Goal: Task Accomplishment & Management: Use online tool/utility

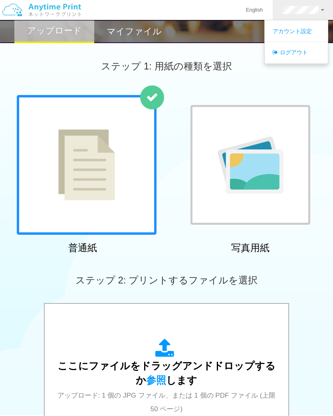
click at [299, 50] on link "ログアウト" at bounding box center [296, 53] width 63 height 14
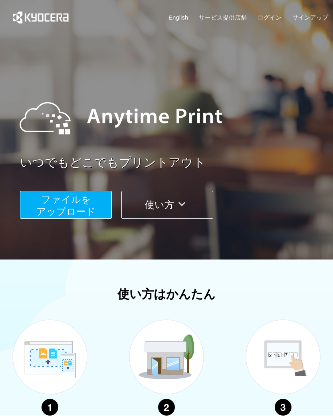
click at [275, 11] on div "English サービス提供店舗 ログイン サインアップ" at bounding box center [167, 19] width 324 height 39
click at [275, 18] on link "ログイン" at bounding box center [270, 17] width 24 height 8
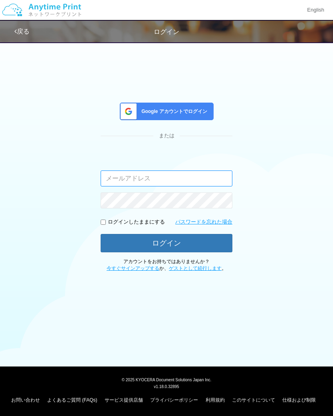
click at [180, 175] on input "email" at bounding box center [167, 179] width 132 height 16
type input "[PERSON_NAME][EMAIL_ADDRESS][DOMAIN_NAME]"
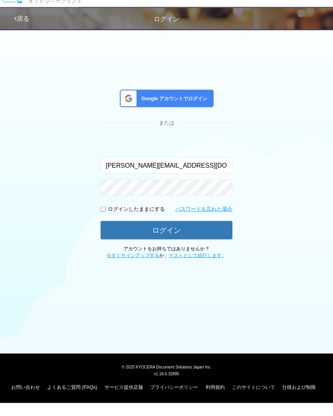
click at [25, 28] on link "戻る" at bounding box center [21, 31] width 15 height 7
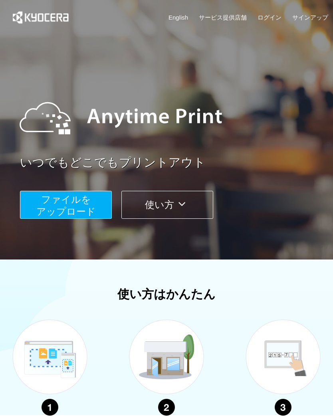
click at [315, 20] on link "サインアップ" at bounding box center [311, 17] width 36 height 8
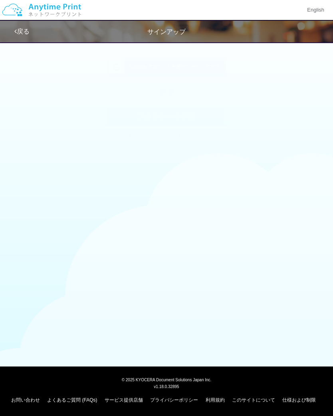
click at [203, 121] on button "アカウントを作成" at bounding box center [167, 124] width 120 height 18
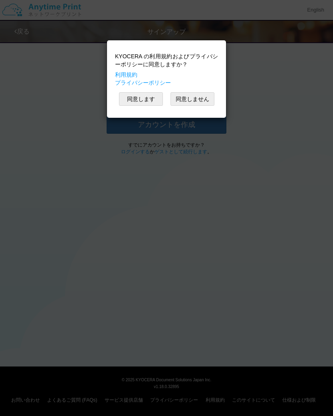
click at [146, 97] on button "同意します" at bounding box center [141, 99] width 44 height 14
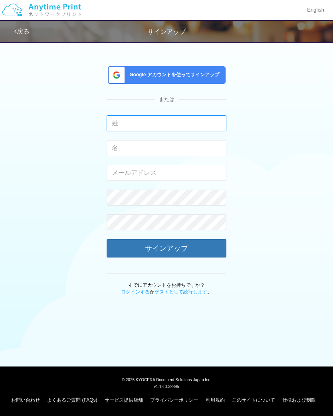
click at [191, 121] on input "text" at bounding box center [167, 123] width 120 height 16
type input "Wake"
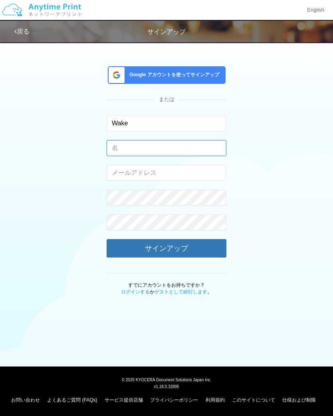
click at [195, 143] on input "text" at bounding box center [167, 148] width 120 height 16
type input "[PERSON_NAME]"
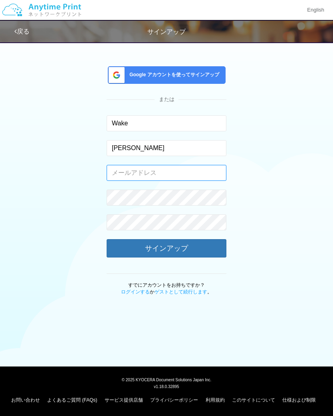
click at [188, 165] on input "email" at bounding box center [167, 173] width 120 height 16
type input "[PERSON_NAME][EMAIL_ADDRESS][DOMAIN_NAME]"
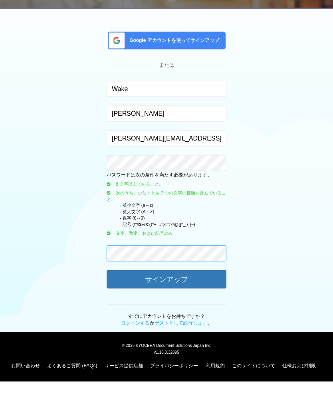
click at [194, 244] on form "Wake 入力できるのは文字のみです。 [PERSON_NAME] 入力できるのは文字のみです。 [PERSON_NAME][EMAIL_ADDRESS][D…" at bounding box center [167, 231] width 120 height 232
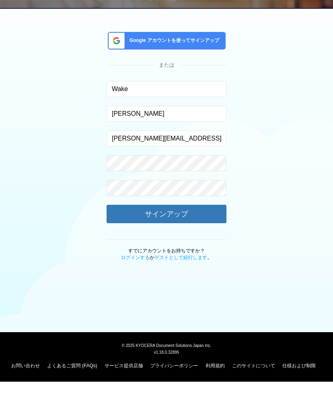
click at [192, 239] on button "サインアップ" at bounding box center [167, 248] width 120 height 18
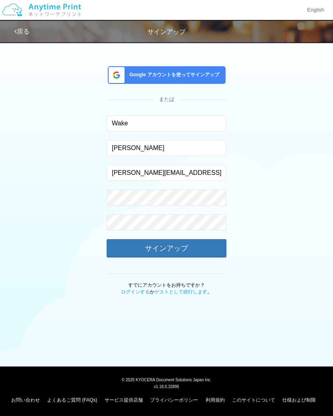
click at [197, 246] on button "サインアップ" at bounding box center [167, 248] width 120 height 18
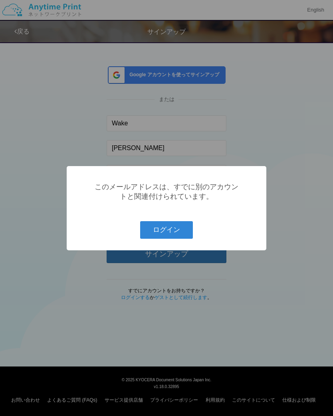
click at [178, 235] on button "ログイン" at bounding box center [166, 230] width 53 height 18
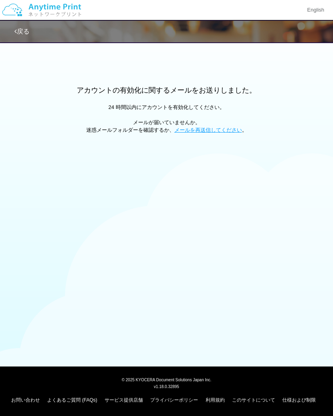
click at [26, 34] on link "戻る" at bounding box center [21, 31] width 15 height 7
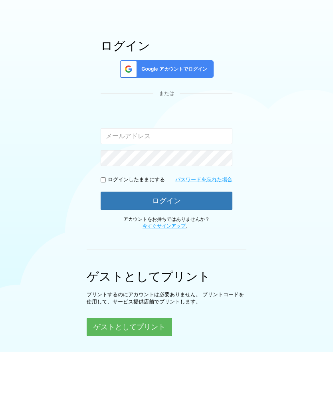
scroll to position [47, 0]
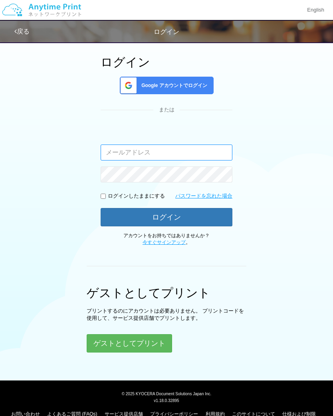
click at [213, 151] on input "email" at bounding box center [167, 153] width 132 height 16
type input "[PERSON_NAME][EMAIL_ADDRESS][DOMAIN_NAME]"
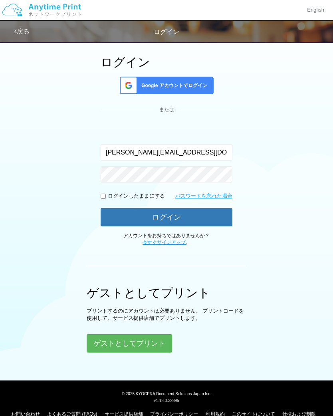
click at [204, 214] on button "ログイン" at bounding box center [167, 217] width 132 height 18
click at [177, 212] on button "ログイン" at bounding box center [167, 217] width 132 height 18
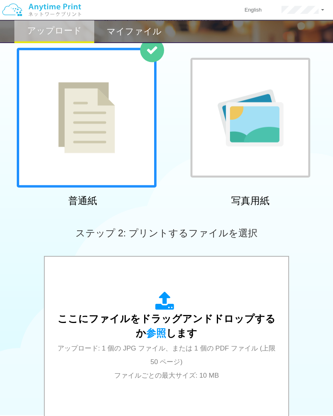
scroll to position [60, 0]
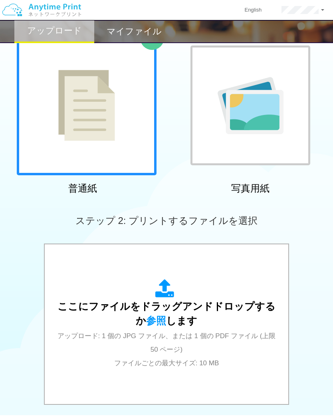
click at [317, 2] on link at bounding box center [303, 10] width 63 height 20
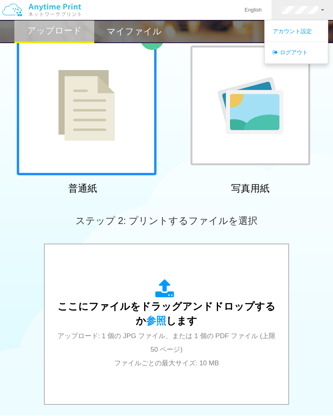
click at [301, 53] on link "ログアウト" at bounding box center [296, 53] width 63 height 14
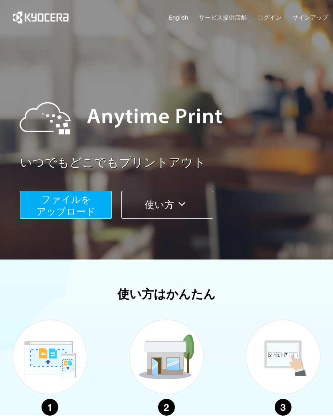
click at [271, 18] on link "ログイン" at bounding box center [270, 17] width 24 height 8
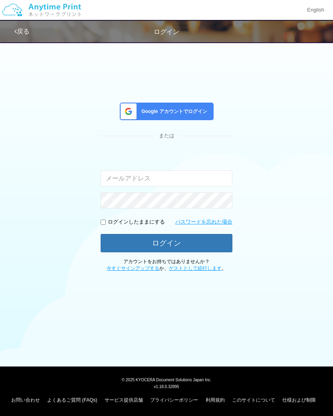
click at [193, 114] on span "Google アカウントでログイン" at bounding box center [172, 111] width 69 height 7
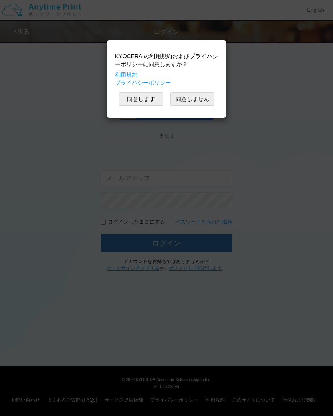
click at [149, 98] on button "同意します" at bounding box center [141, 99] width 44 height 14
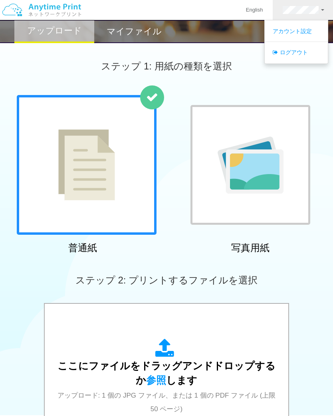
click at [292, 48] on link "ログアウト" at bounding box center [296, 53] width 63 height 14
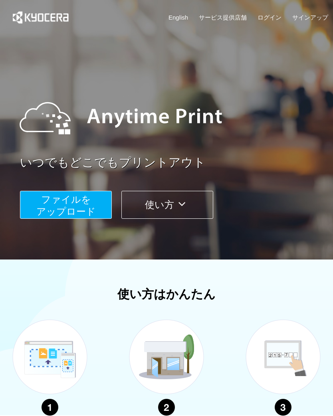
click at [77, 207] on span "ファイルを ​​アップロード" at bounding box center [66, 205] width 60 height 23
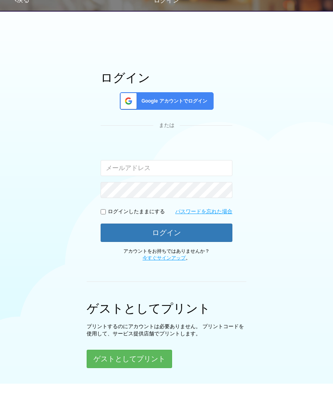
scroll to position [33, 0]
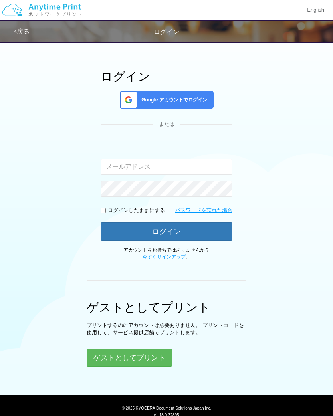
click at [141, 354] on button "ゲストとしてプリント" at bounding box center [130, 358] width 86 height 18
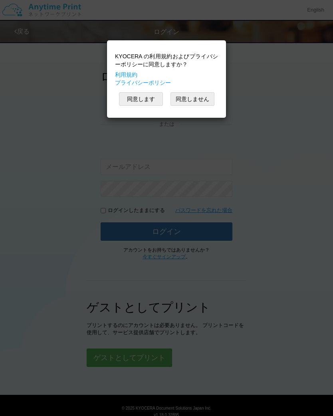
click at [149, 98] on button "同意します" at bounding box center [141, 99] width 44 height 14
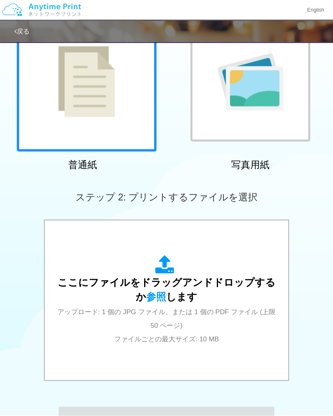
scroll to position [84, 0]
click at [154, 297] on span "参照" at bounding box center [156, 296] width 20 height 11
click at [147, 297] on span "参照" at bounding box center [156, 296] width 20 height 11
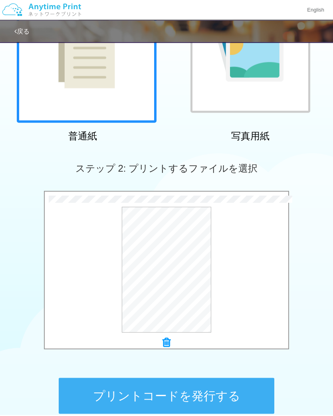
scroll to position [135, 0]
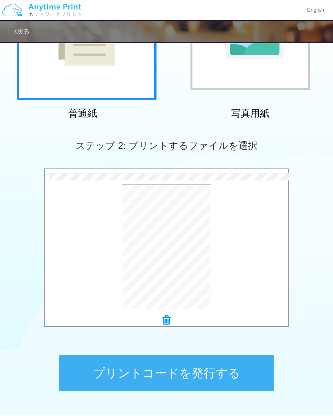
click at [251, 371] on button "プリントコードを発行する" at bounding box center [167, 374] width 216 height 36
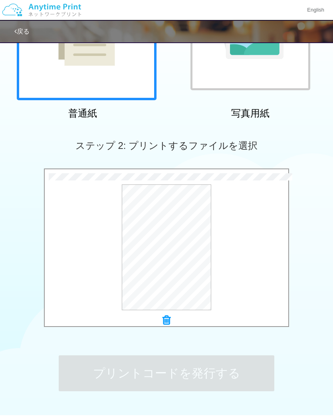
scroll to position [0, 0]
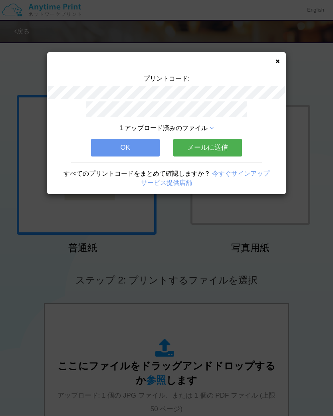
click at [222, 139] on button "メールに送信" at bounding box center [207, 148] width 69 height 18
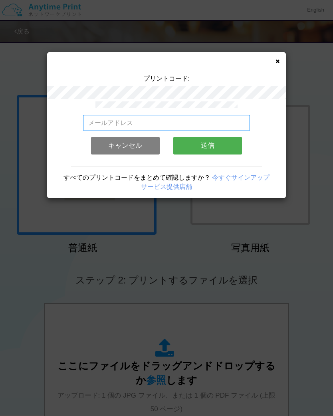
click at [236, 121] on input "email" at bounding box center [166, 123] width 167 height 16
type input "[PERSON_NAME][EMAIL_ADDRESS][DOMAIN_NAME]"
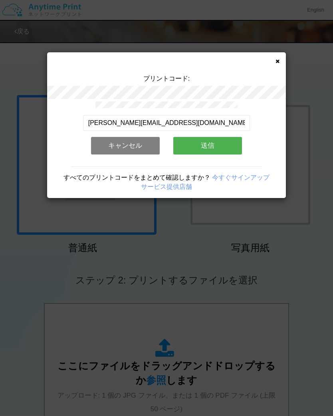
click at [217, 144] on button "送信" at bounding box center [207, 146] width 69 height 18
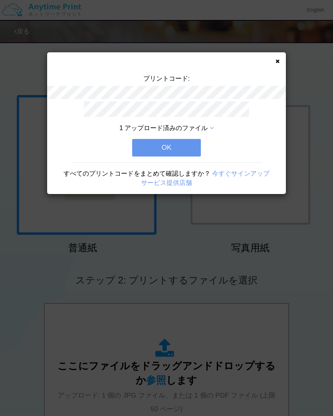
click at [173, 145] on button "OK" at bounding box center [166, 148] width 69 height 18
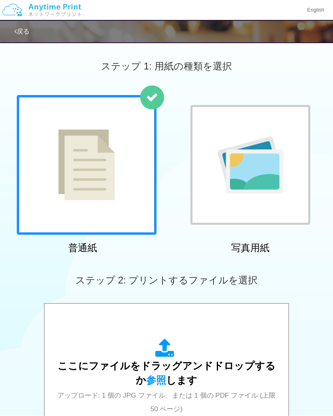
click at [23, 34] on link "戻る" at bounding box center [21, 31] width 15 height 7
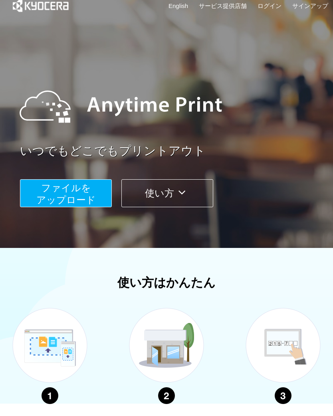
scroll to position [12, 0]
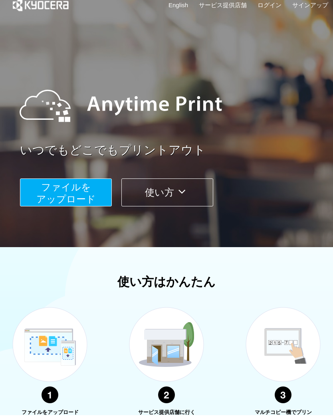
click at [44, 13] on img at bounding box center [41, 5] width 72 height 35
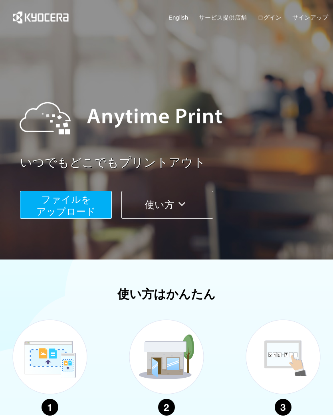
click at [273, 17] on link "ログイン" at bounding box center [270, 17] width 24 height 8
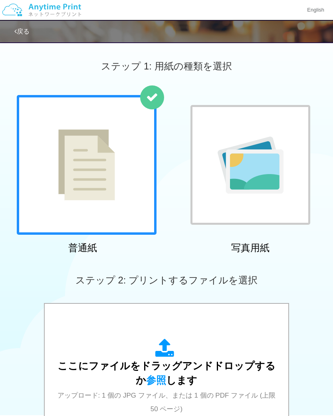
click at [24, 34] on link "戻る" at bounding box center [21, 31] width 15 height 7
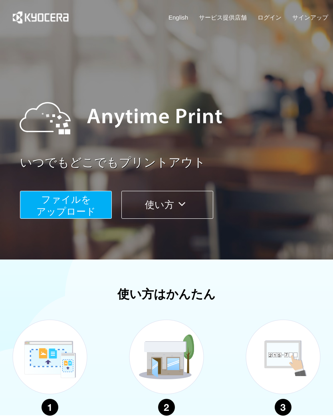
click at [37, 12] on img at bounding box center [41, 17] width 72 height 35
click at [270, 14] on link "ログイン" at bounding box center [270, 17] width 24 height 8
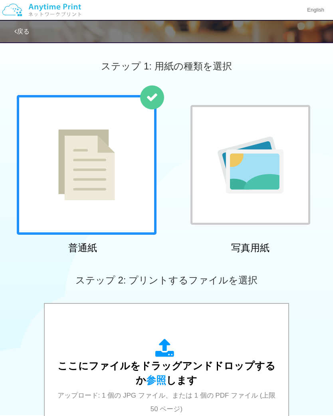
click at [63, 10] on img at bounding box center [41, 10] width 85 height 28
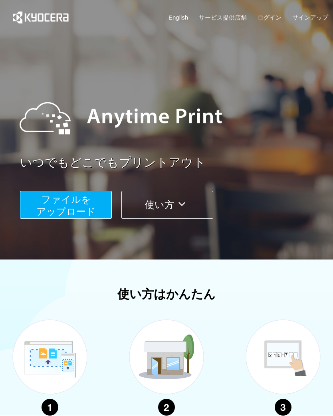
click at [277, 16] on link "ログイン" at bounding box center [270, 17] width 24 height 8
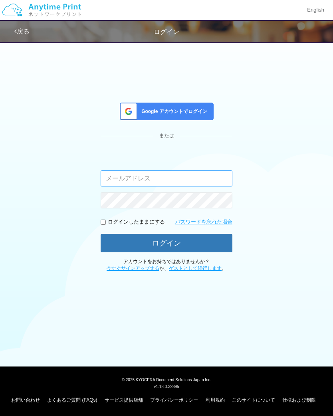
click at [182, 184] on input "email" at bounding box center [167, 179] width 132 height 16
type input "[PERSON_NAME][EMAIL_ADDRESS][DOMAIN_NAME]"
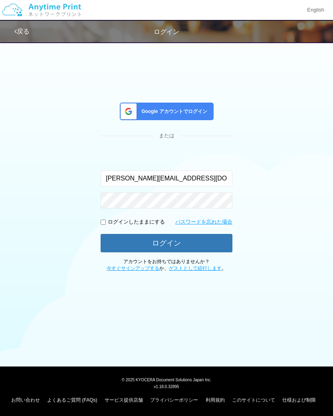
click at [196, 240] on button "ログイン" at bounding box center [167, 243] width 132 height 18
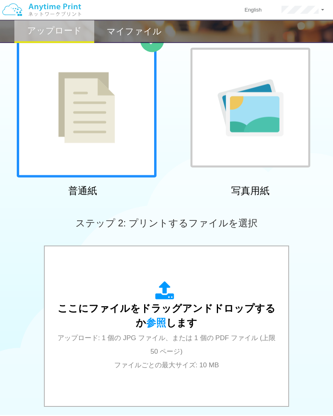
scroll to position [58, 0]
click at [152, 319] on span "参照" at bounding box center [156, 322] width 20 height 11
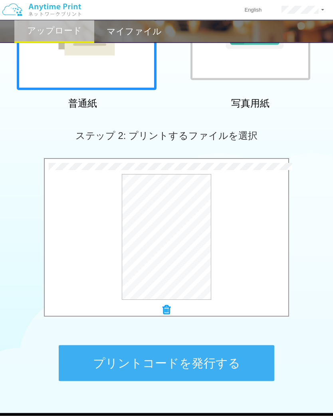
scroll to position [179, 0]
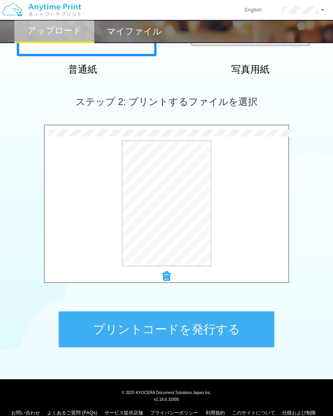
click at [186, 337] on button "プリントコードを発行する" at bounding box center [167, 330] width 216 height 36
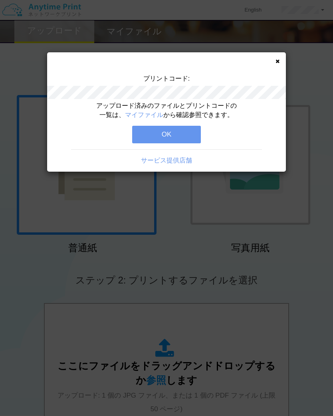
click at [148, 135] on button "OK" at bounding box center [166, 135] width 69 height 18
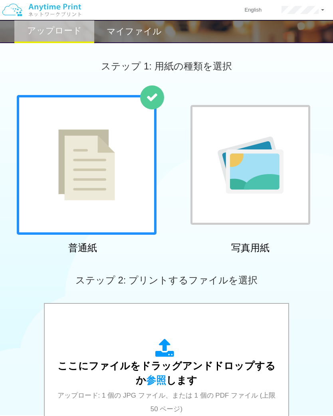
click at [322, 13] on link at bounding box center [303, 10] width 63 height 20
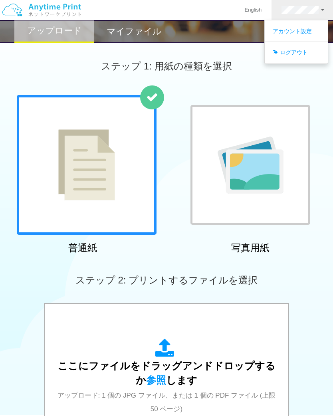
click at [301, 26] on link "アカウント設定" at bounding box center [296, 31] width 63 height 14
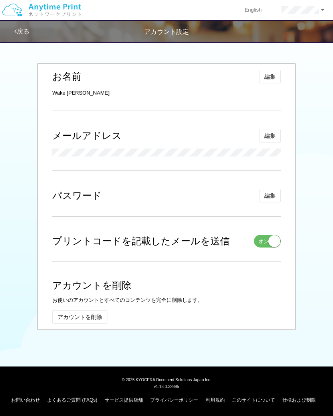
click at [273, 241] on small at bounding box center [275, 241] width 12 height 12
click at [24, 30] on link "戻る" at bounding box center [21, 31] width 15 height 7
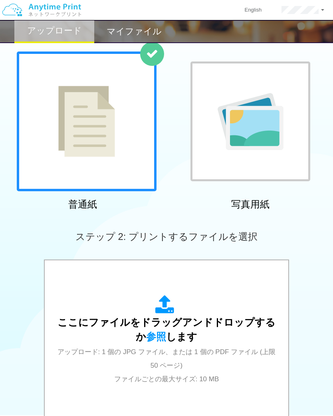
scroll to position [46, 0]
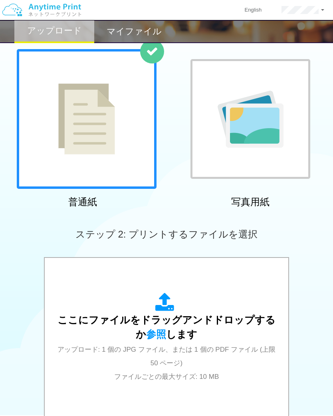
click at [152, 334] on span "参照" at bounding box center [156, 334] width 20 height 11
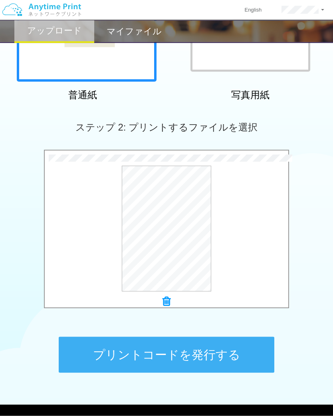
scroll to position [179, 0]
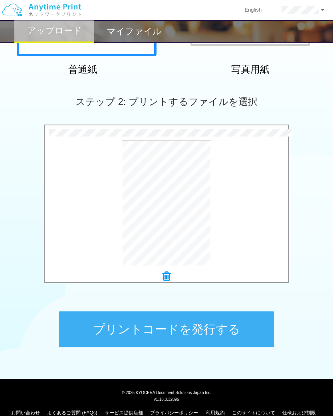
click at [205, 335] on button "プリントコードを発行する" at bounding box center [167, 330] width 216 height 36
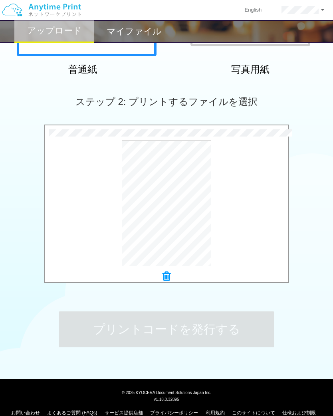
scroll to position [0, 0]
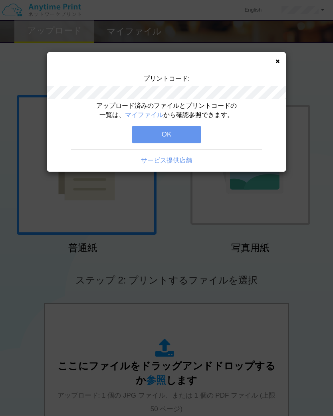
click at [177, 130] on button "OK" at bounding box center [166, 135] width 69 height 18
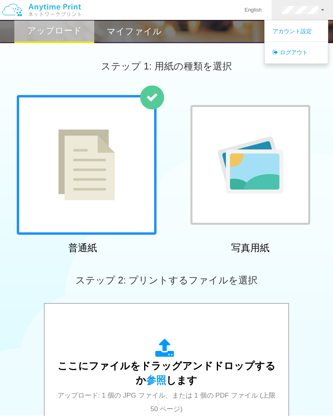
click at [301, 50] on link "ログアウト" at bounding box center [296, 53] width 63 height 14
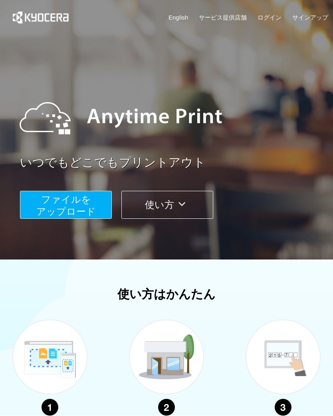
click at [277, 16] on link "ログイン" at bounding box center [270, 17] width 24 height 8
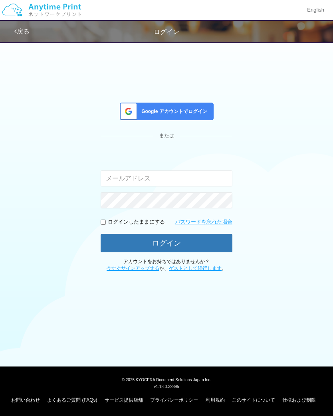
click at [197, 110] on span "Google アカウントでログイン" at bounding box center [172, 111] width 69 height 7
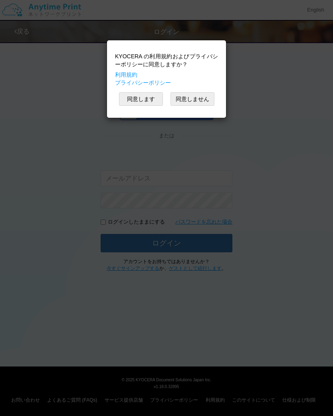
click at [148, 96] on button "同意します" at bounding box center [141, 99] width 44 height 14
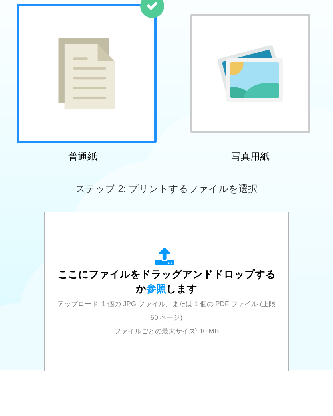
scroll to position [98, 0]
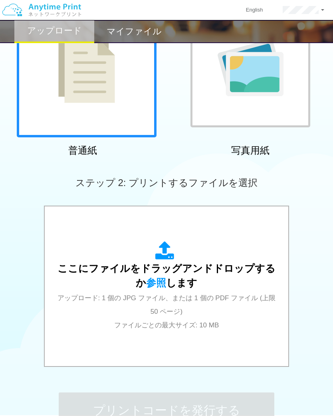
click at [157, 277] on div "ここにファイルをドラッグアンドドロップするか 参照 します アップロード: 1 個の JPG ファイル、または 1 個の PDF ファイル (上限 50 ペー…" at bounding box center [167, 286] width 228 height 90
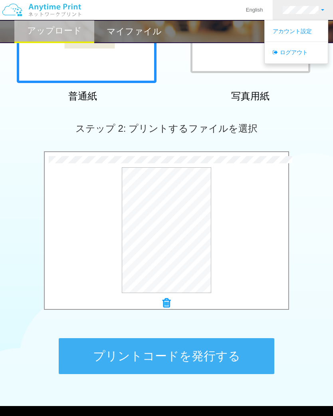
scroll to position [179, 0]
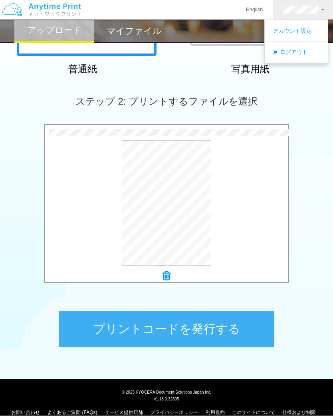
click at [211, 333] on button "プリントコードを発行する" at bounding box center [167, 330] width 216 height 36
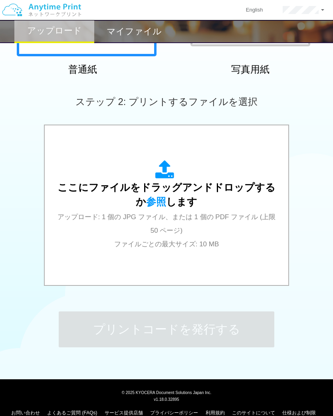
scroll to position [0, 0]
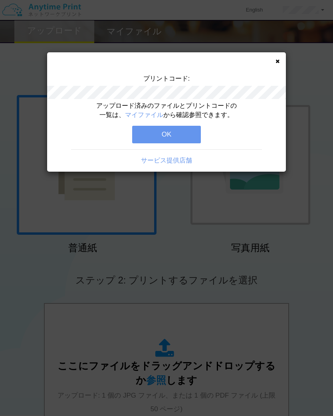
click at [146, 140] on button "OK" at bounding box center [166, 135] width 69 height 18
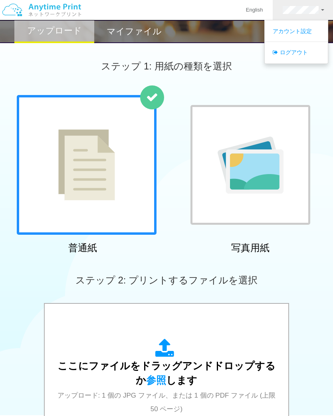
click at [280, 30] on link "アカウント設定" at bounding box center [296, 31] width 63 height 14
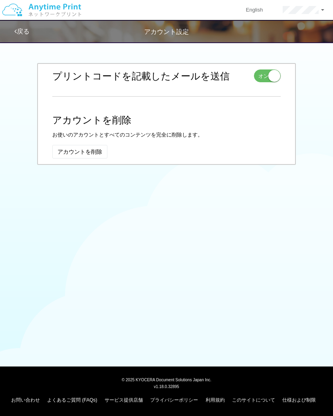
click at [261, 66] on div "お名前 編集 キャンセル 姓 wake 入力できるのは文字のみです。 名 [PERSON_NAME] 入力できるのは文字のみです。 保存 wake [PERS…" at bounding box center [166, 114] width 259 height 102
click at [262, 70] on span "オン オフ" at bounding box center [267, 76] width 27 height 13
click at [24, 33] on link "戻る" at bounding box center [21, 31] width 15 height 7
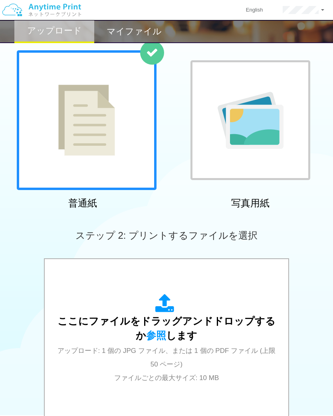
scroll to position [51, 0]
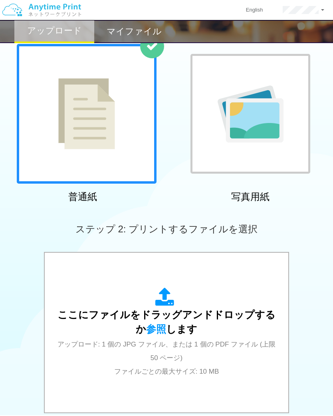
click at [150, 330] on span "参照" at bounding box center [156, 329] width 20 height 11
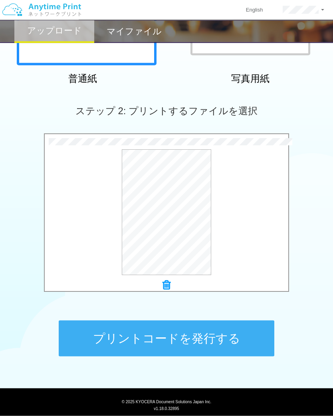
scroll to position [179, 0]
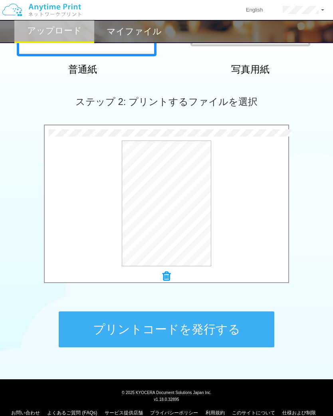
click at [138, 338] on button "プリントコードを発行する" at bounding box center [167, 330] width 216 height 36
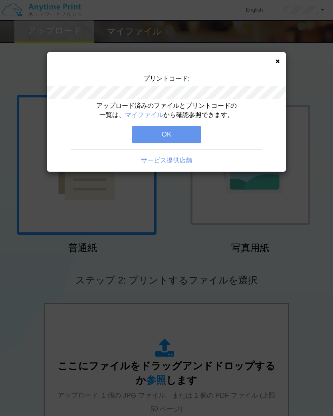
click at [183, 126] on button "OK" at bounding box center [166, 135] width 69 height 18
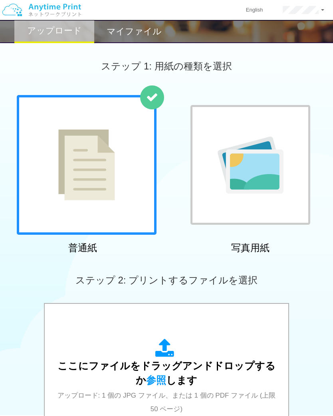
click at [135, 24] on div "マイファイル" at bounding box center [134, 31] width 80 height 23
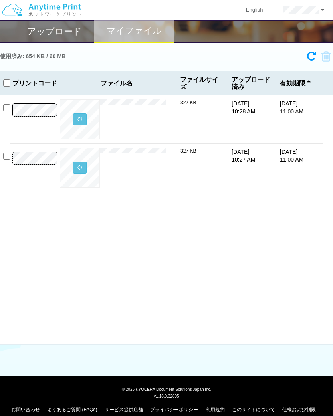
click at [8, 105] on input "checkbox" at bounding box center [6, 107] width 7 height 7
checkbox input "true"
click at [328, 54] on icon at bounding box center [323, 57] width 15 height 12
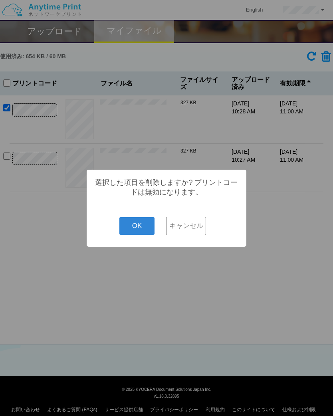
click at [139, 223] on button "OK" at bounding box center [137, 226] width 36 height 18
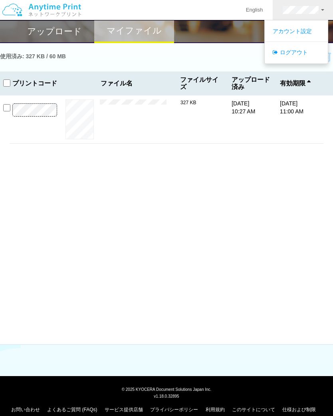
click at [296, 51] on link "ログアウト" at bounding box center [296, 53] width 63 height 14
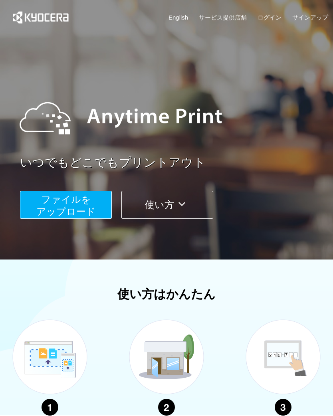
click at [277, 16] on link "ログイン" at bounding box center [270, 17] width 24 height 8
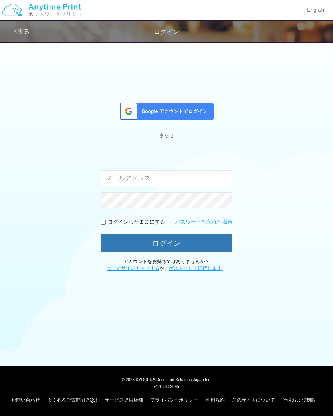
click at [191, 176] on input "email" at bounding box center [167, 179] width 132 height 16
type input "[PERSON_NAME][EMAIL_ADDRESS][DOMAIN_NAME]"
click at [172, 242] on button "ログイン" at bounding box center [167, 243] width 132 height 18
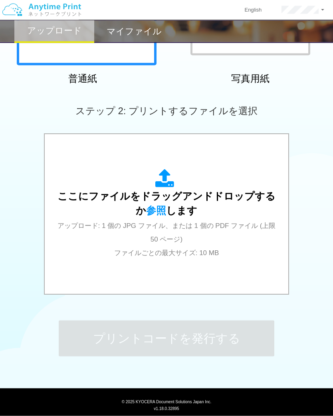
scroll to position [179, 0]
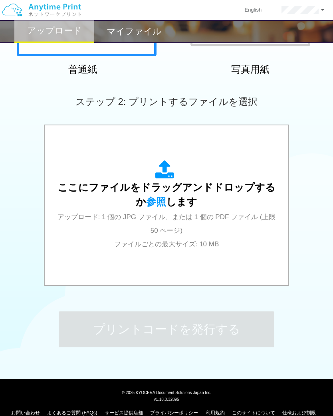
click at [24, 413] on link "お問い合わせ" at bounding box center [25, 413] width 29 height 6
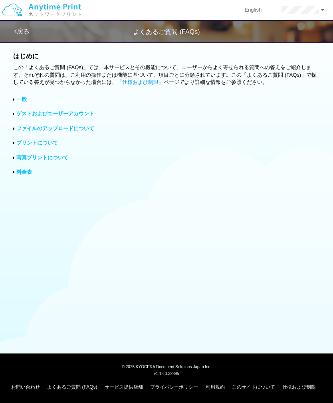
click at [127, 386] on link "サービス提供店舗" at bounding box center [124, 387] width 38 height 6
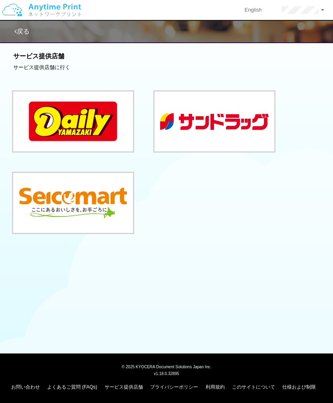
click at [183, 386] on link "プライバシーポリシー" at bounding box center [174, 387] width 48 height 6
click at [220, 386] on link "利用規約" at bounding box center [215, 387] width 19 height 6
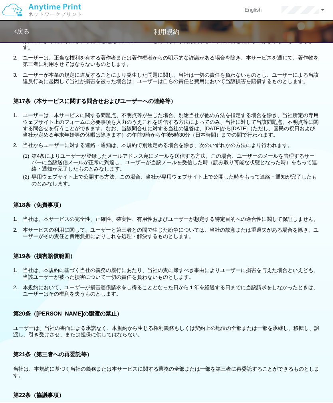
scroll to position [1765, 0]
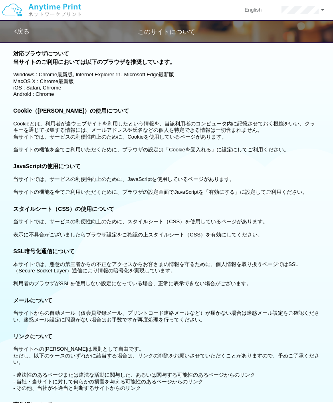
scroll to position [70, 0]
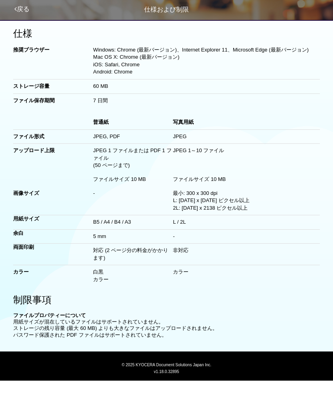
scroll to position [22, 0]
